Goal: Information Seeking & Learning: Check status

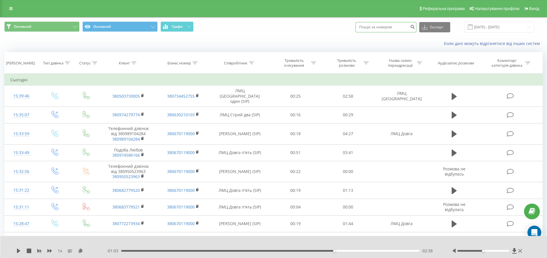
click at [398, 28] on input at bounding box center [385, 27] width 61 height 10
type input "0974725340"
click at [415, 27] on icon "submit" at bounding box center [412, 25] width 5 height 3
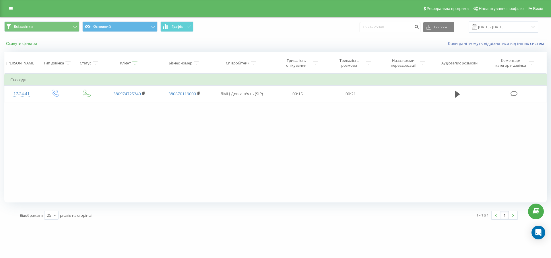
click at [34, 44] on button "Скинути фільтри" at bounding box center [22, 43] width 36 height 5
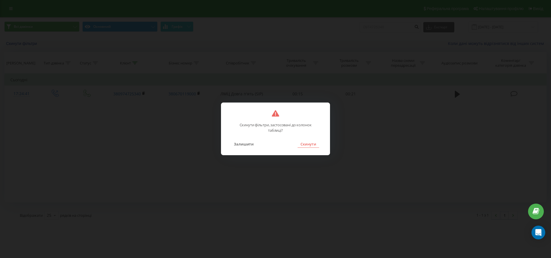
click at [310, 145] on button "Скинути" at bounding box center [309, 144] width 22 height 7
